Goal: Information Seeking & Learning: Compare options

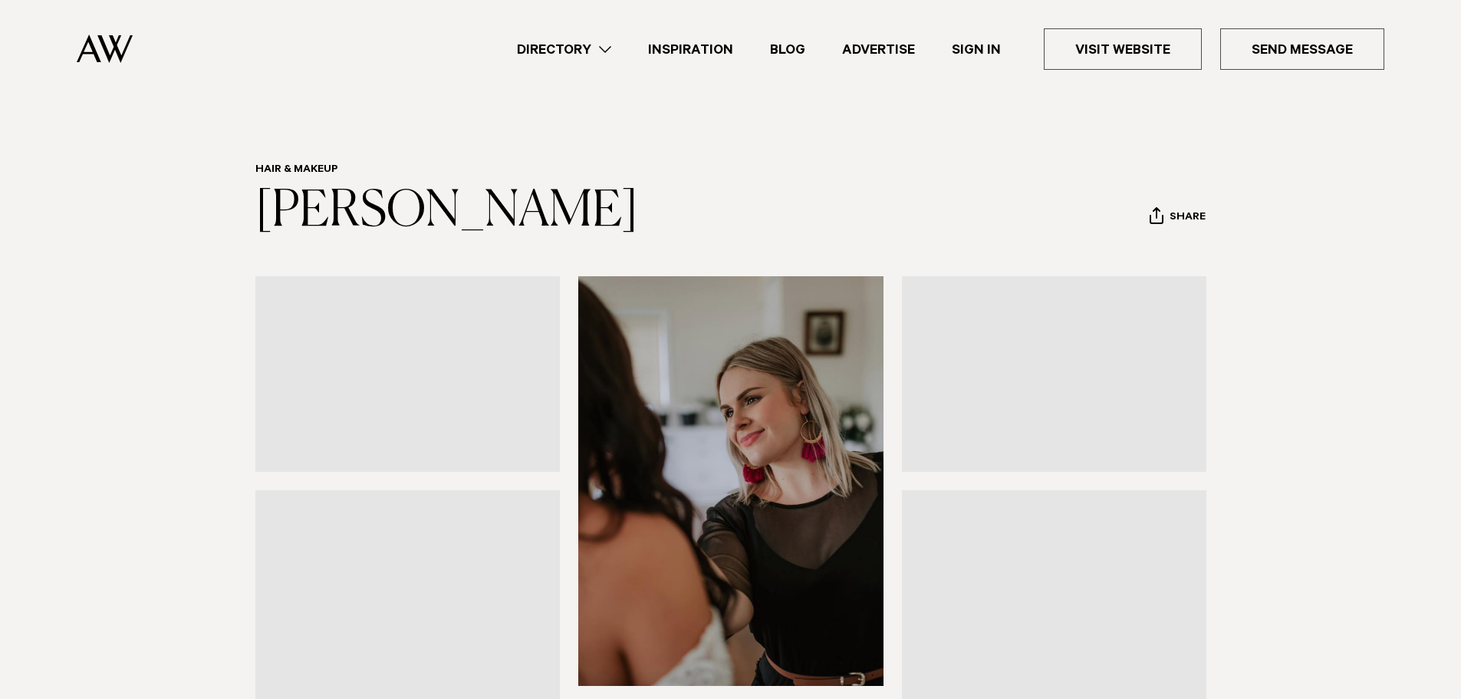
scroll to position [384, 0]
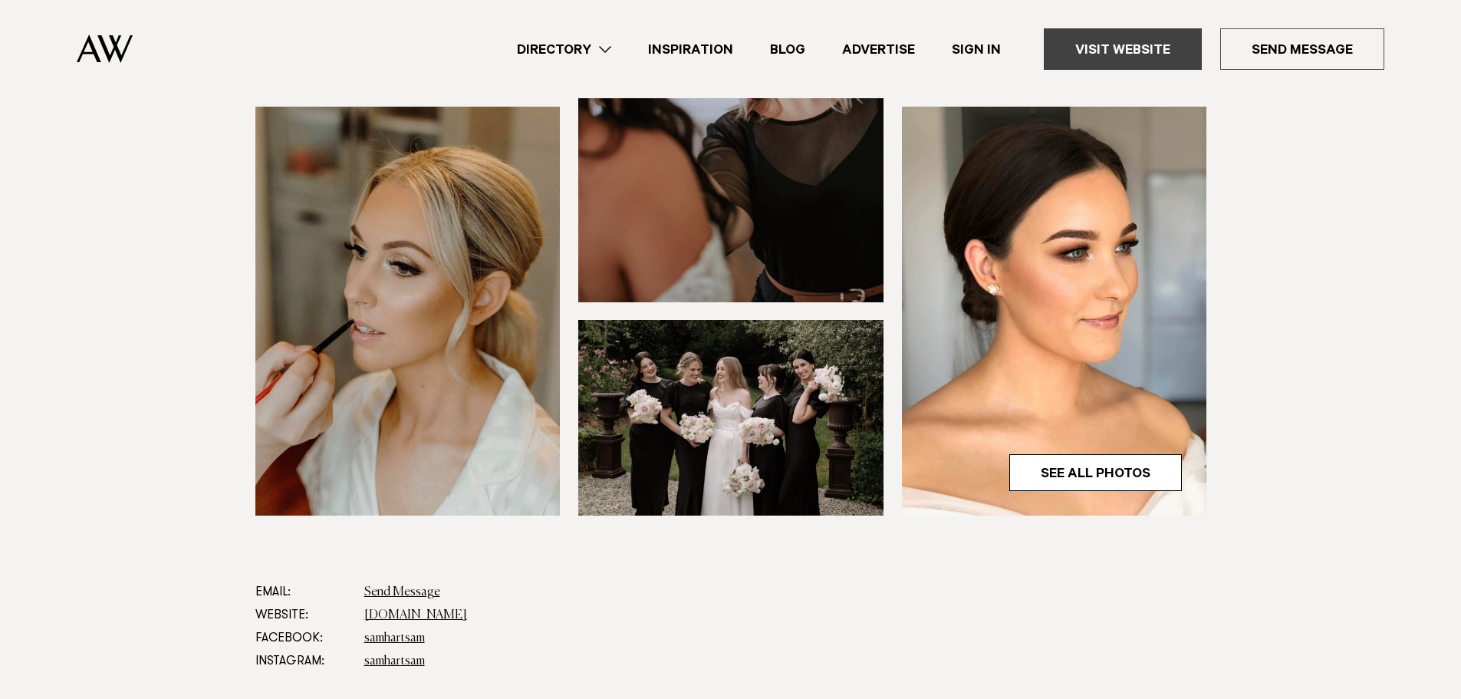
click at [1122, 37] on link "Visit Website" at bounding box center [1123, 48] width 158 height 41
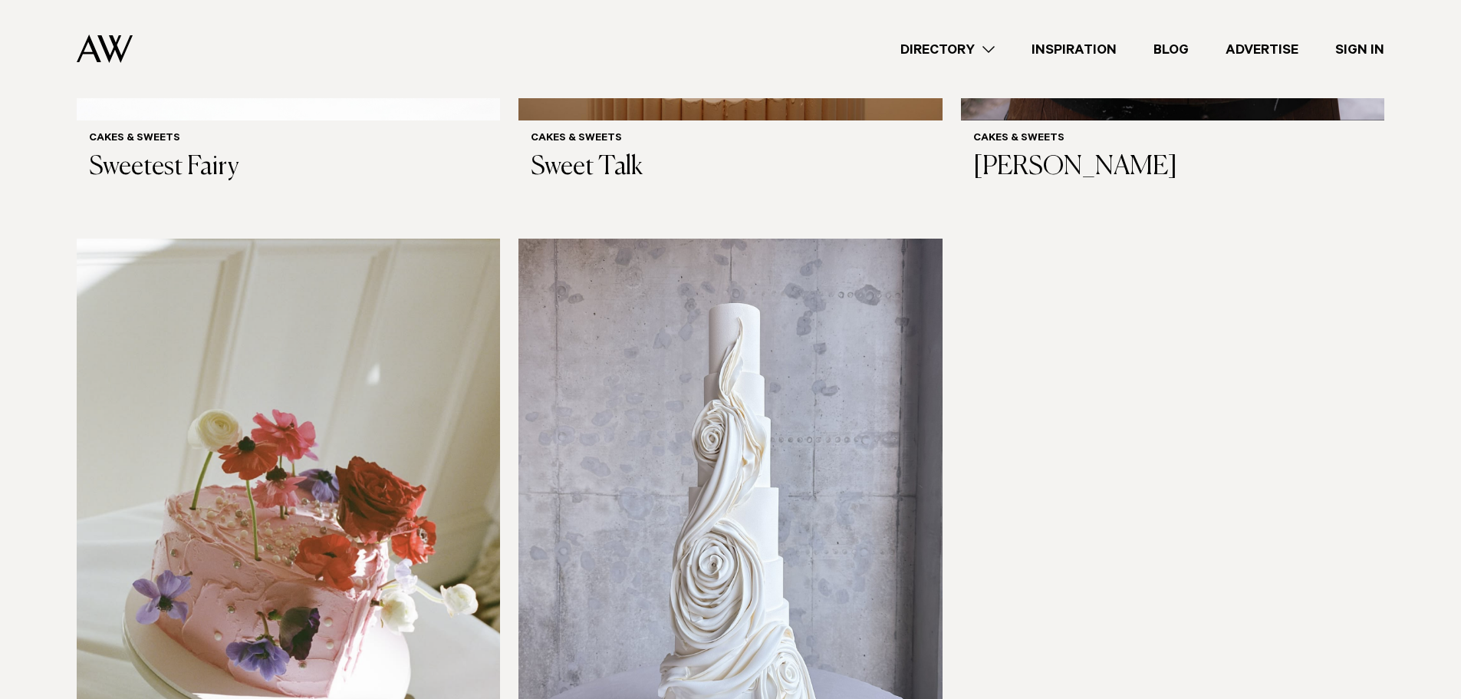
scroll to position [1304, 0]
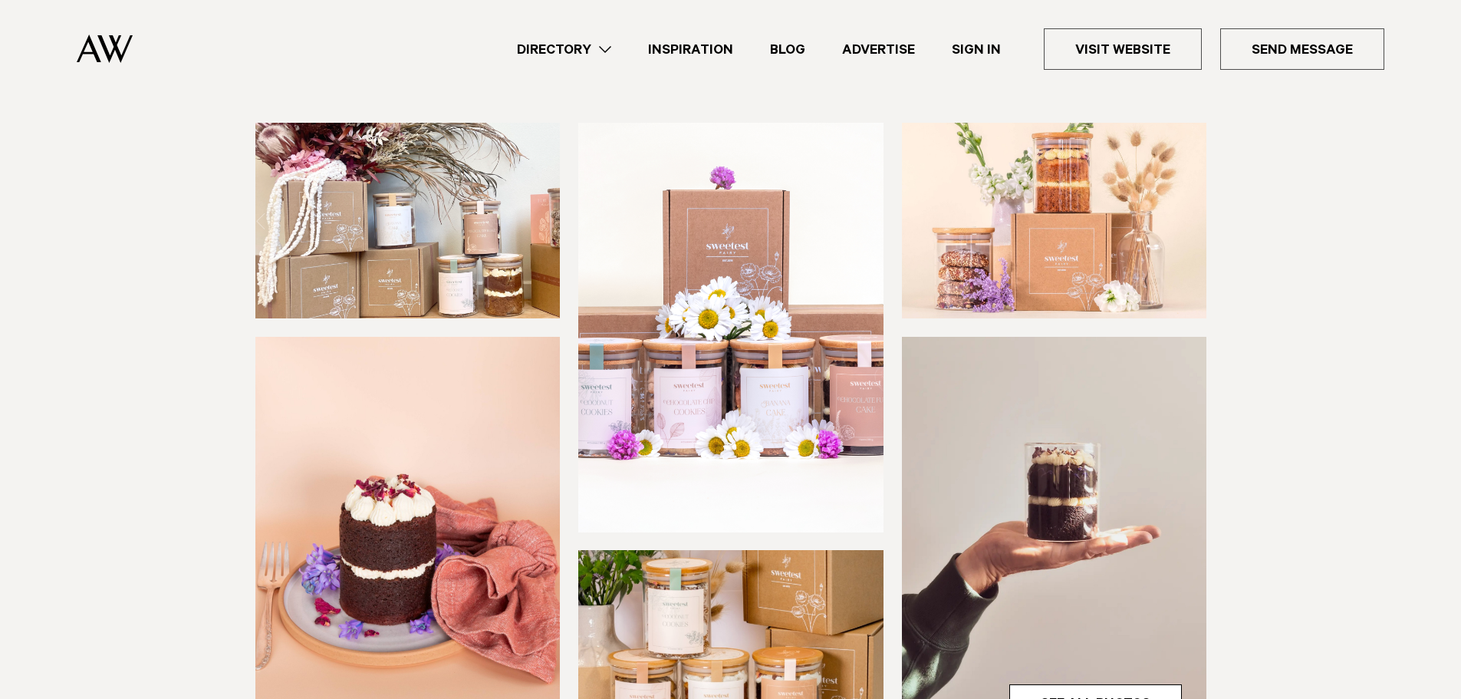
scroll to position [614, 0]
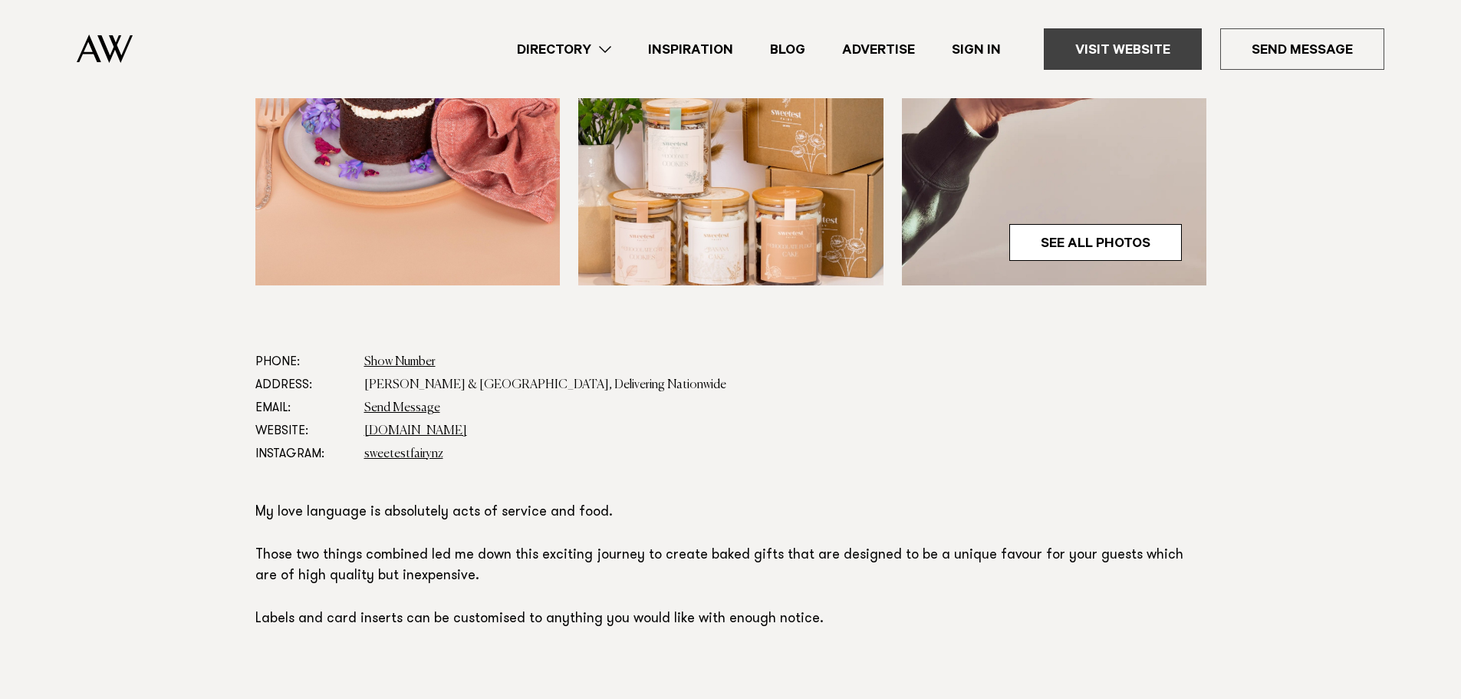
click at [1082, 48] on link "Visit Website" at bounding box center [1123, 48] width 158 height 41
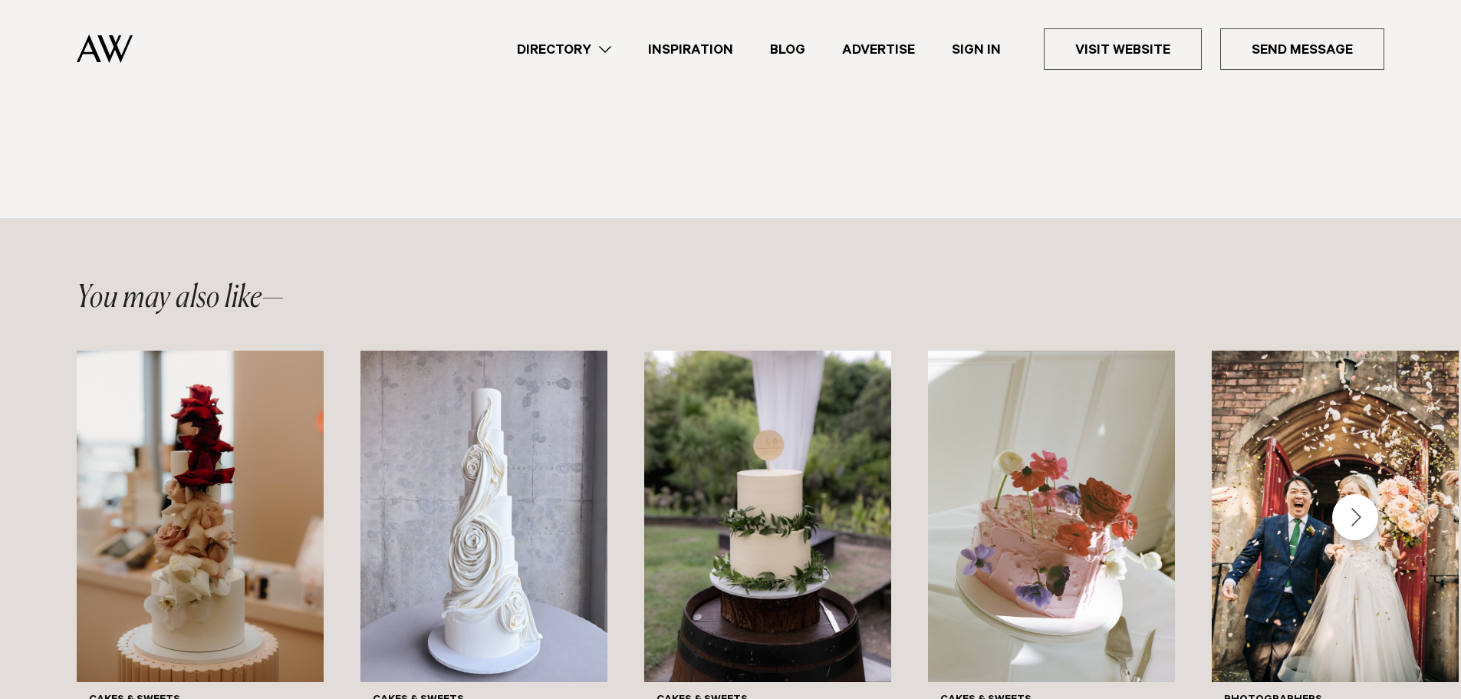
scroll to position [920, 0]
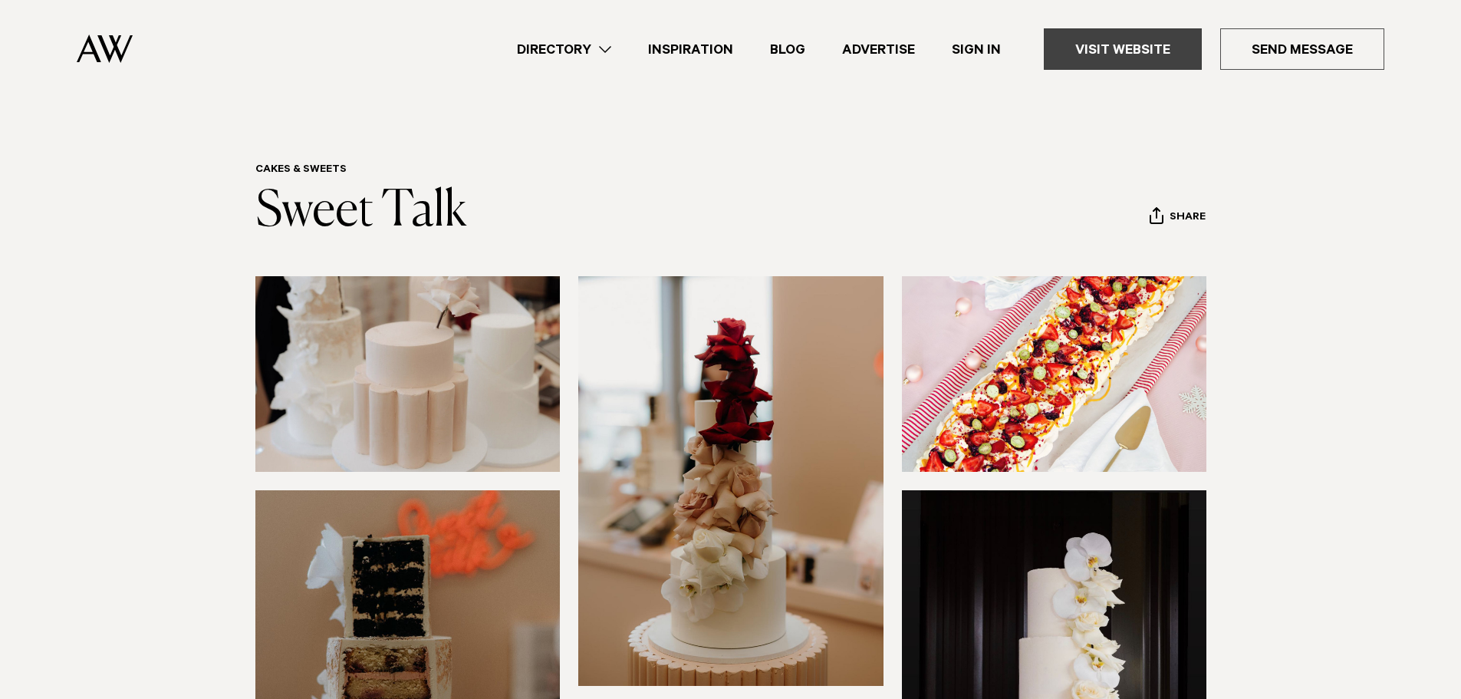
click at [1131, 44] on link "Visit Website" at bounding box center [1123, 48] width 158 height 41
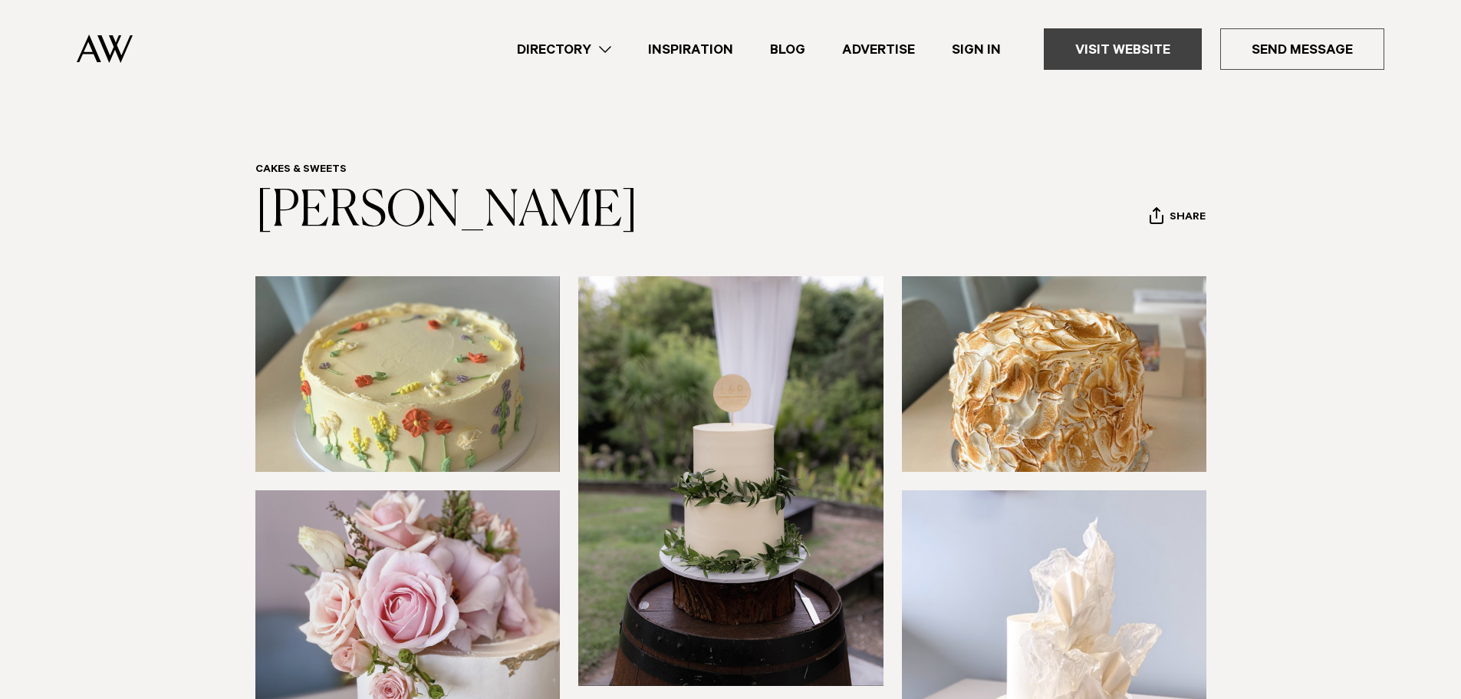
click at [1116, 38] on link "Visit Website" at bounding box center [1123, 48] width 158 height 41
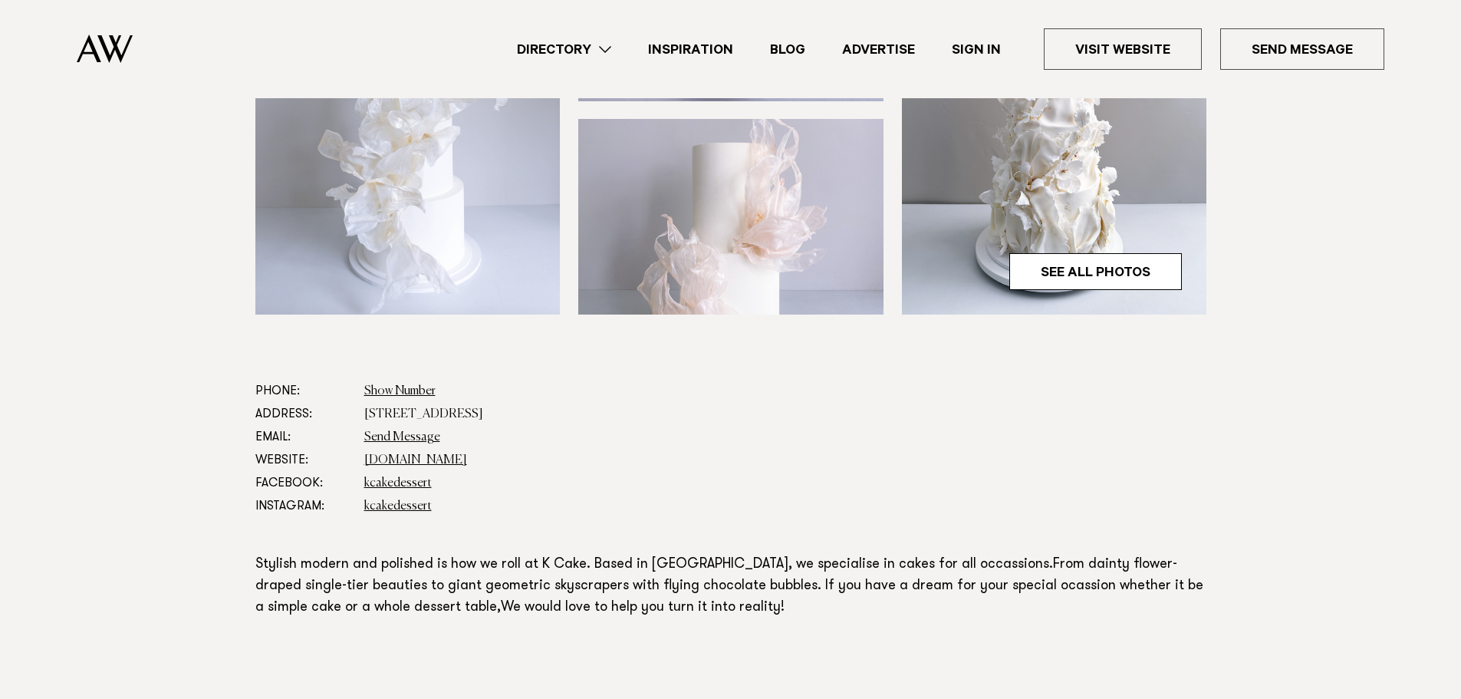
scroll to position [384, 0]
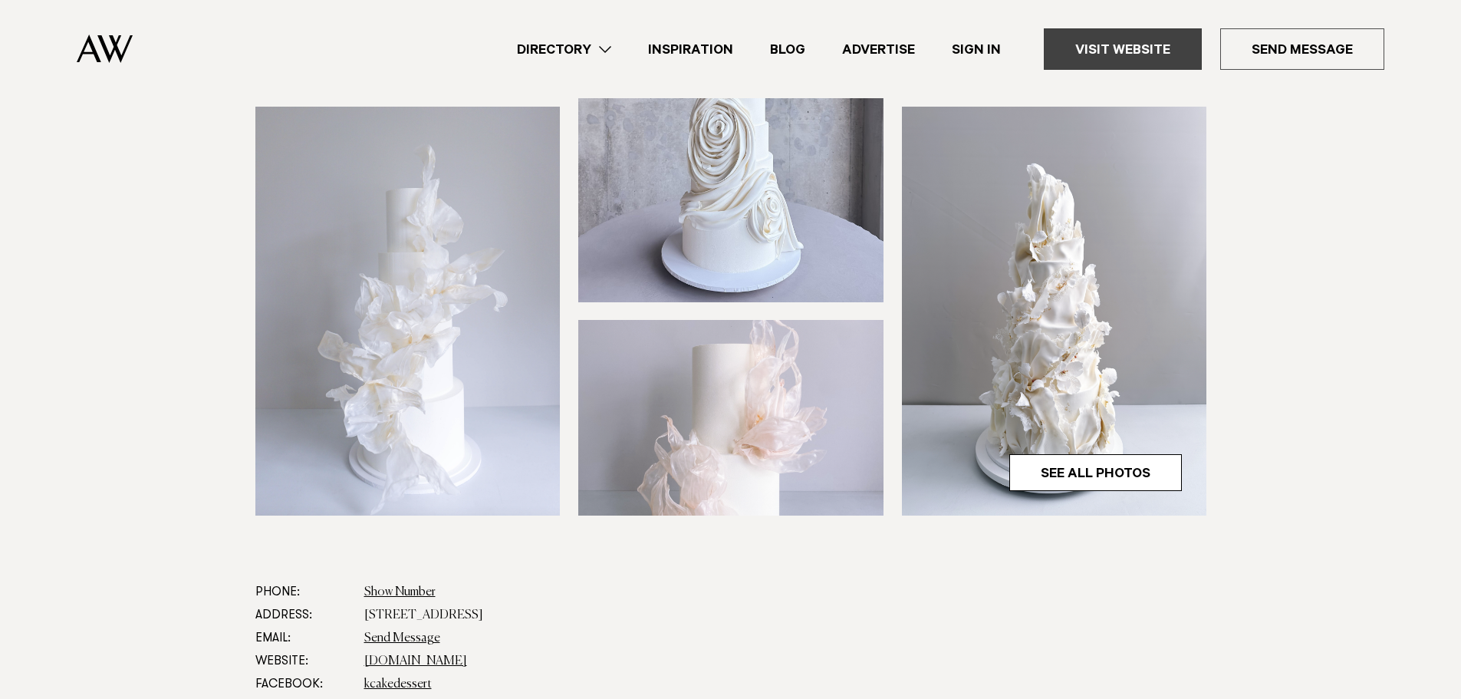
click at [1096, 56] on link "Visit Website" at bounding box center [1123, 48] width 158 height 41
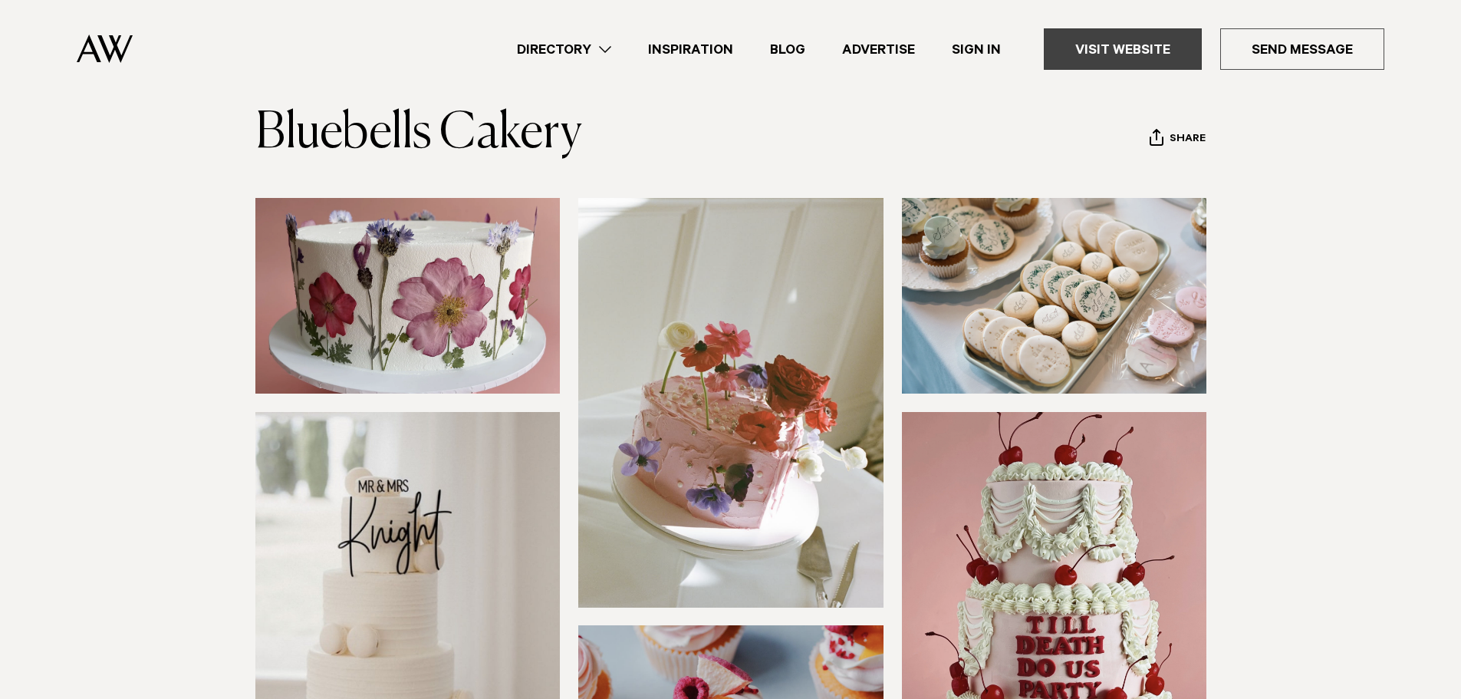
scroll to position [77, 0]
click at [1141, 46] on link "Visit Website" at bounding box center [1123, 48] width 158 height 41
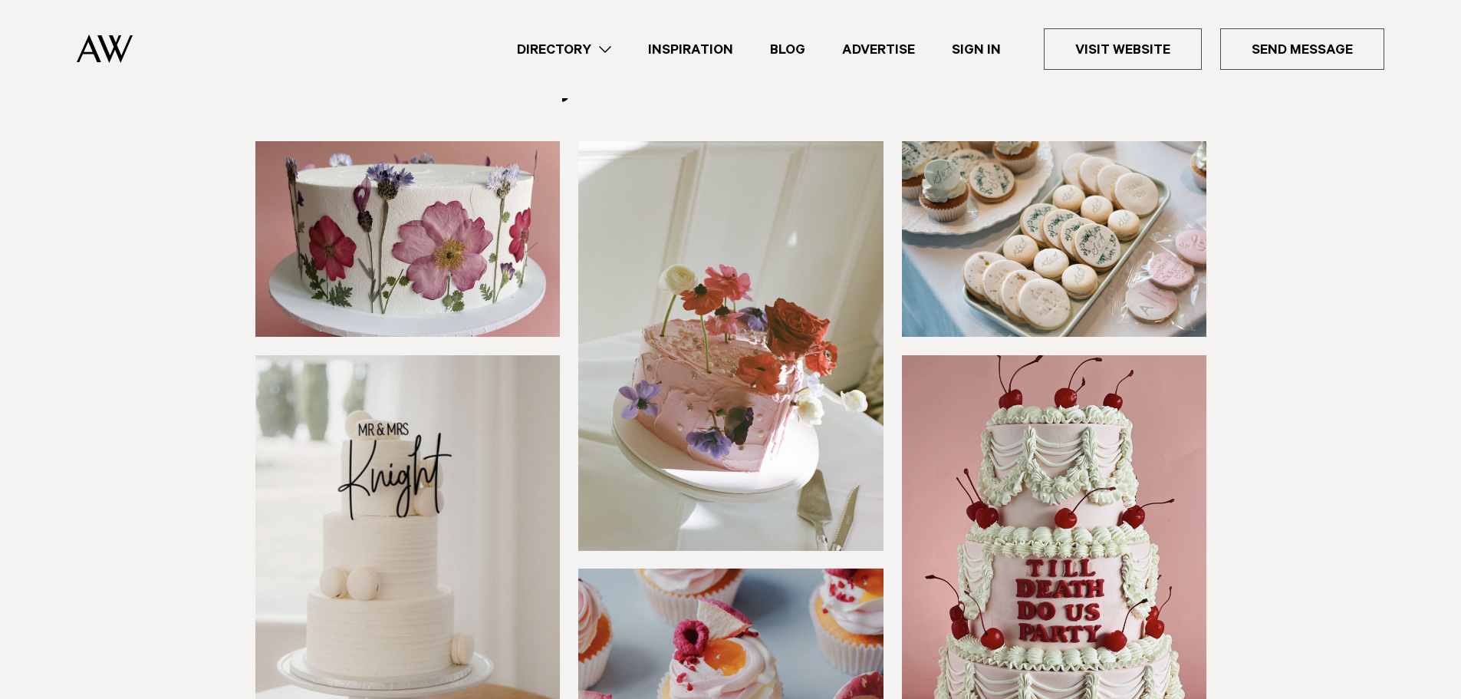
scroll to position [0, 0]
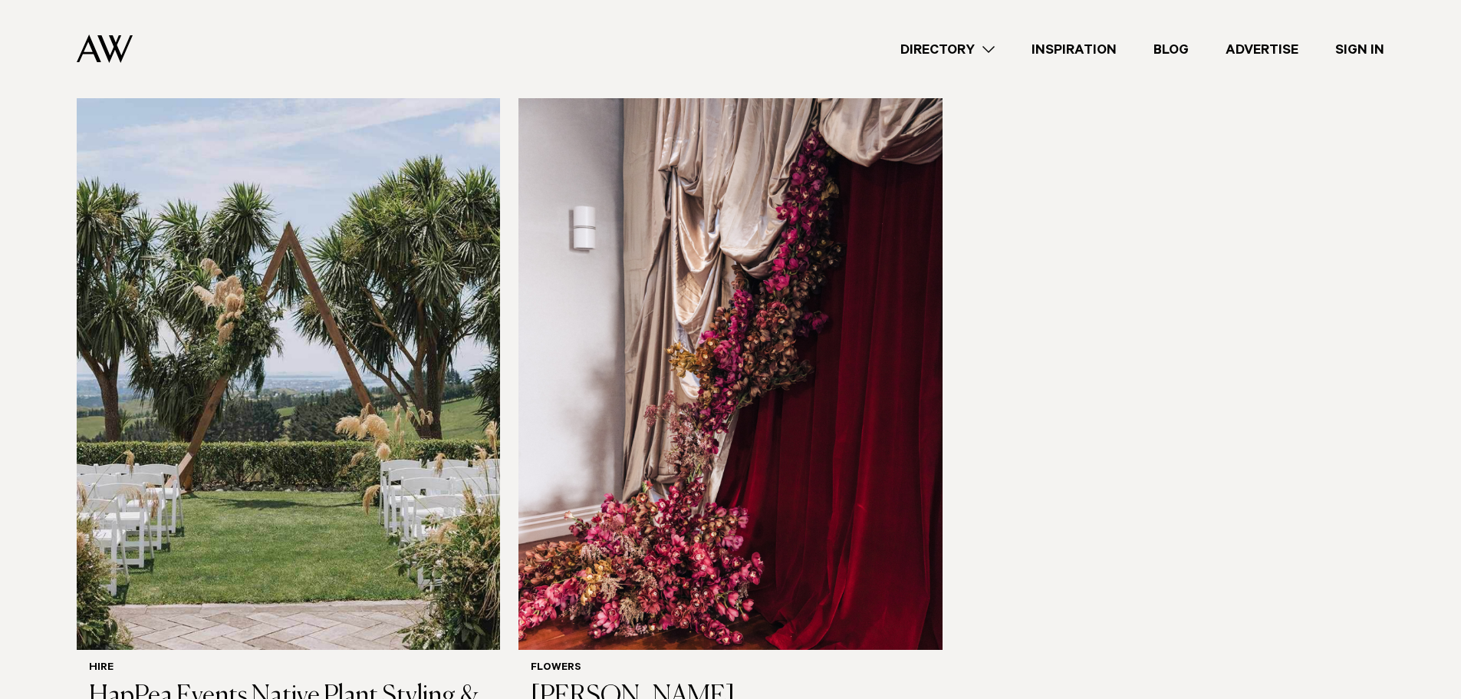
scroll to position [2761, 0]
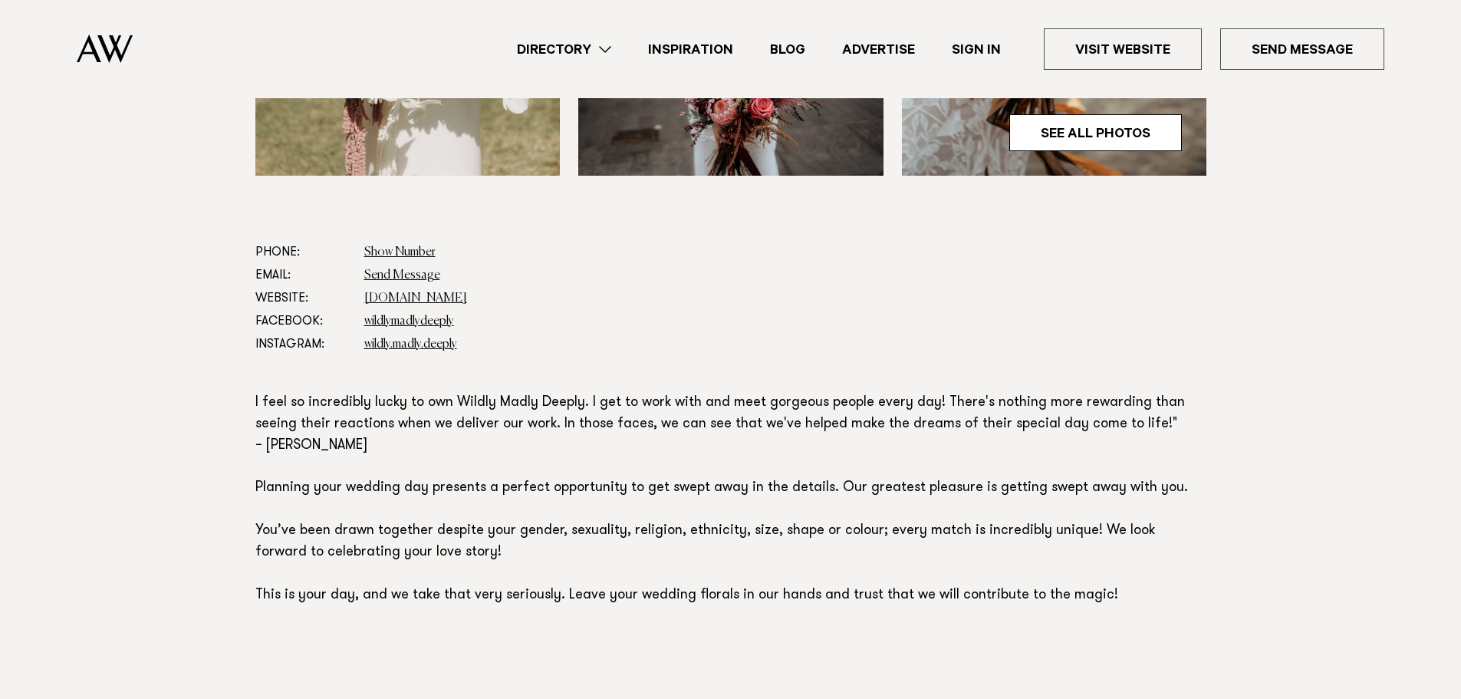
scroll to position [460, 0]
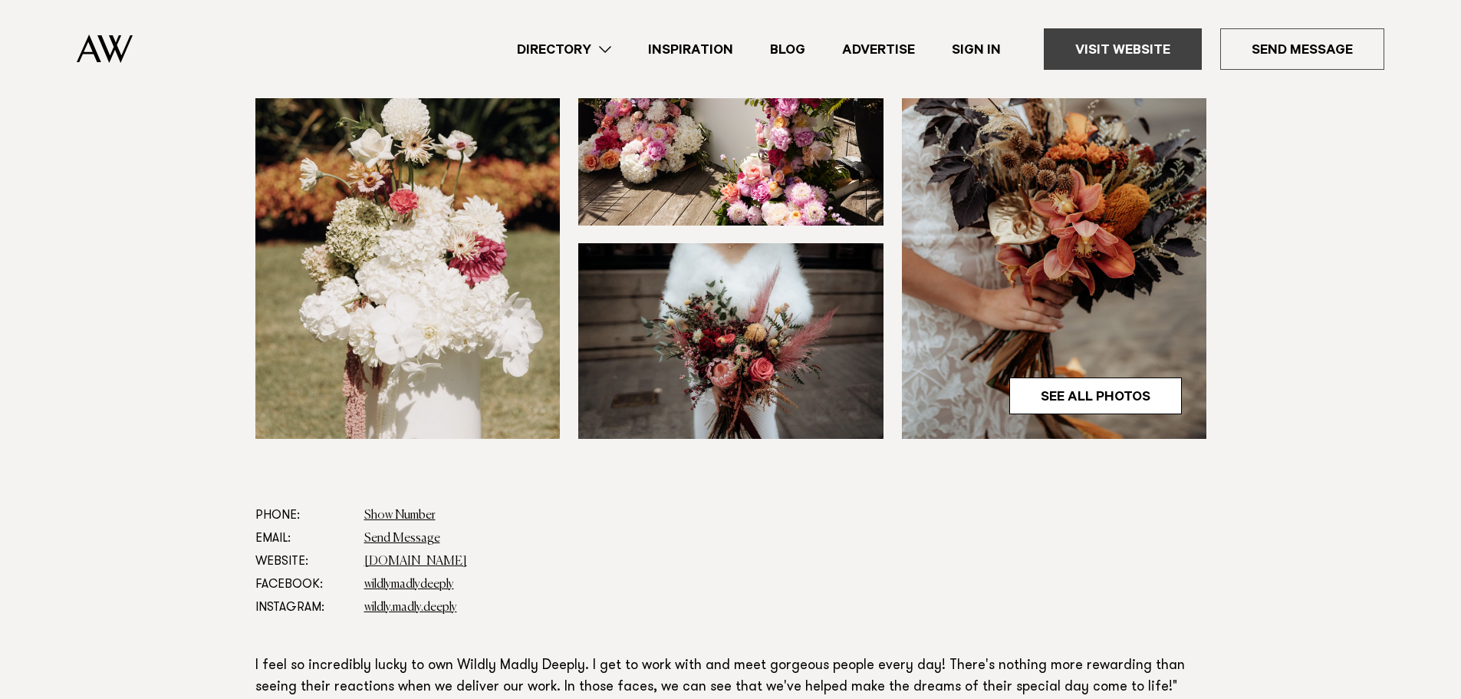
click at [1108, 46] on link "Visit Website" at bounding box center [1123, 48] width 158 height 41
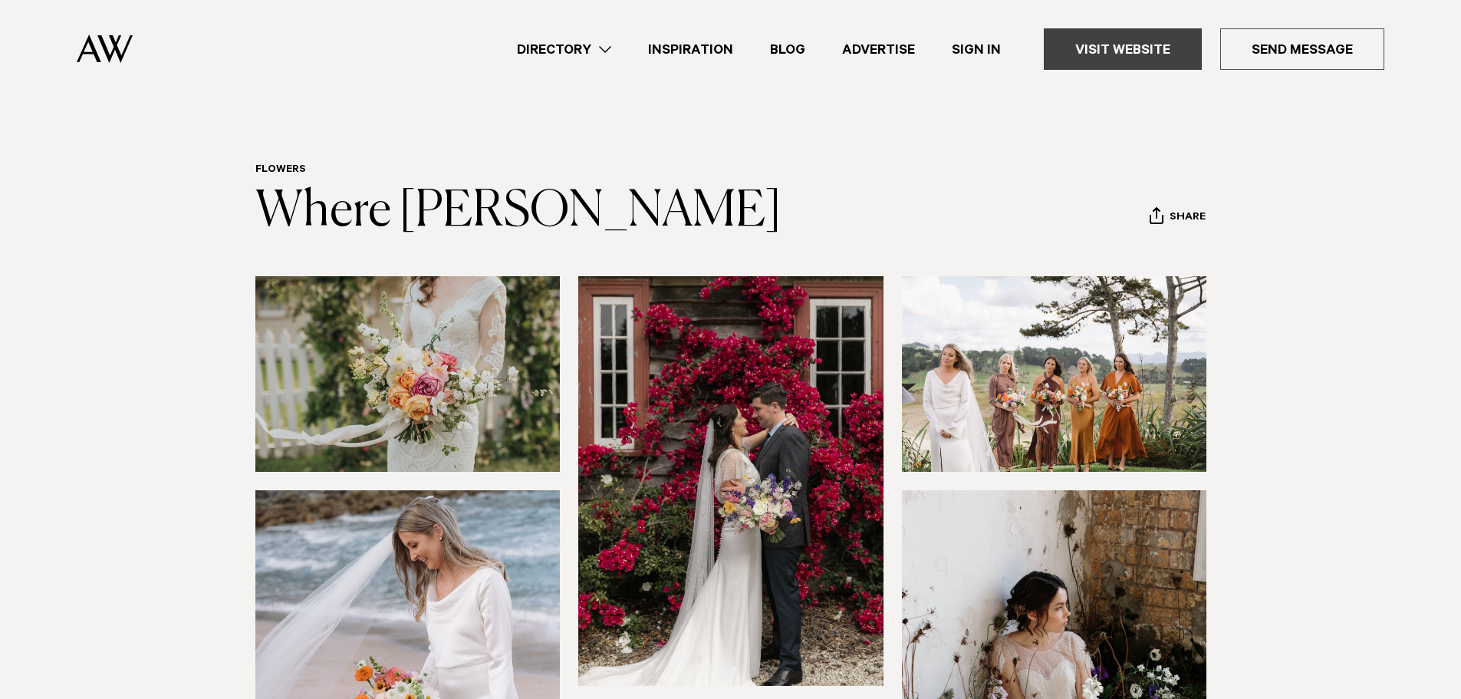
click at [1113, 44] on link "Visit Website" at bounding box center [1123, 48] width 158 height 41
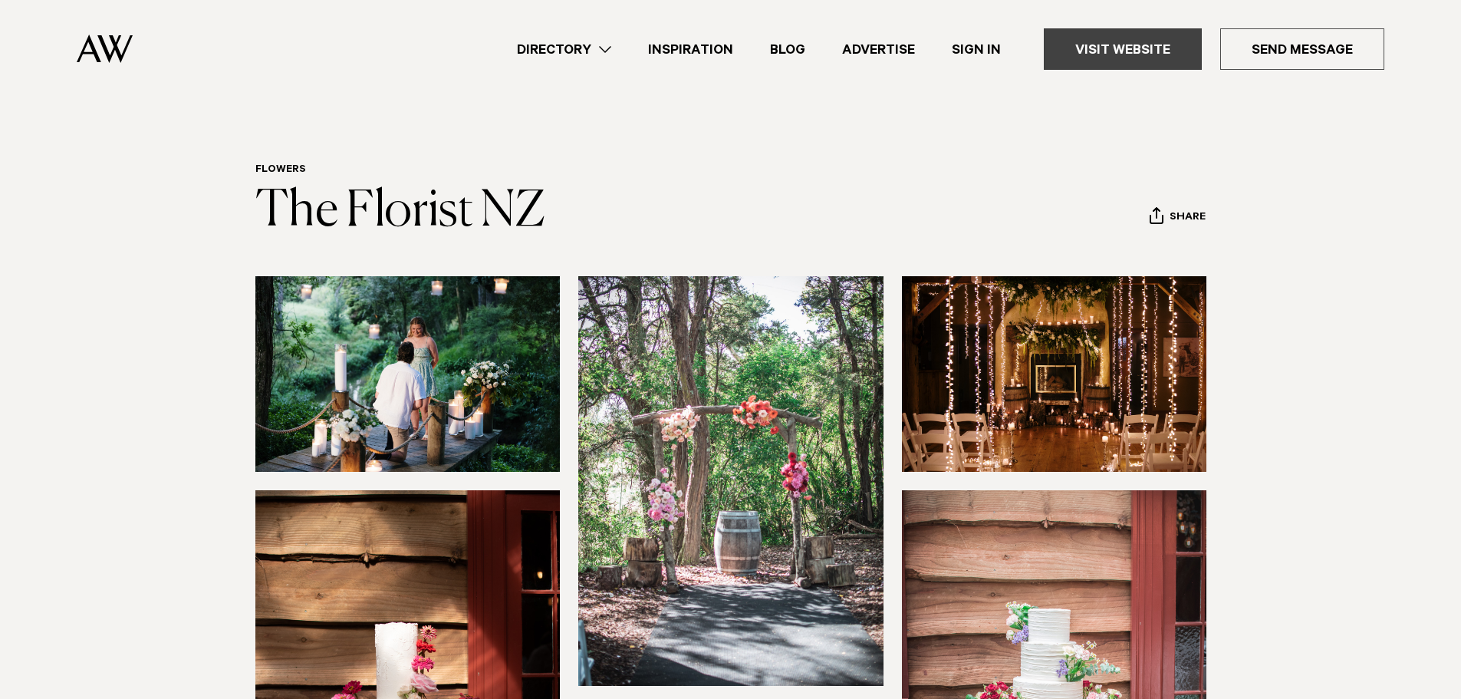
click at [1167, 46] on link "Visit Website" at bounding box center [1123, 48] width 158 height 41
